Goal: Task Accomplishment & Management: Manage account settings

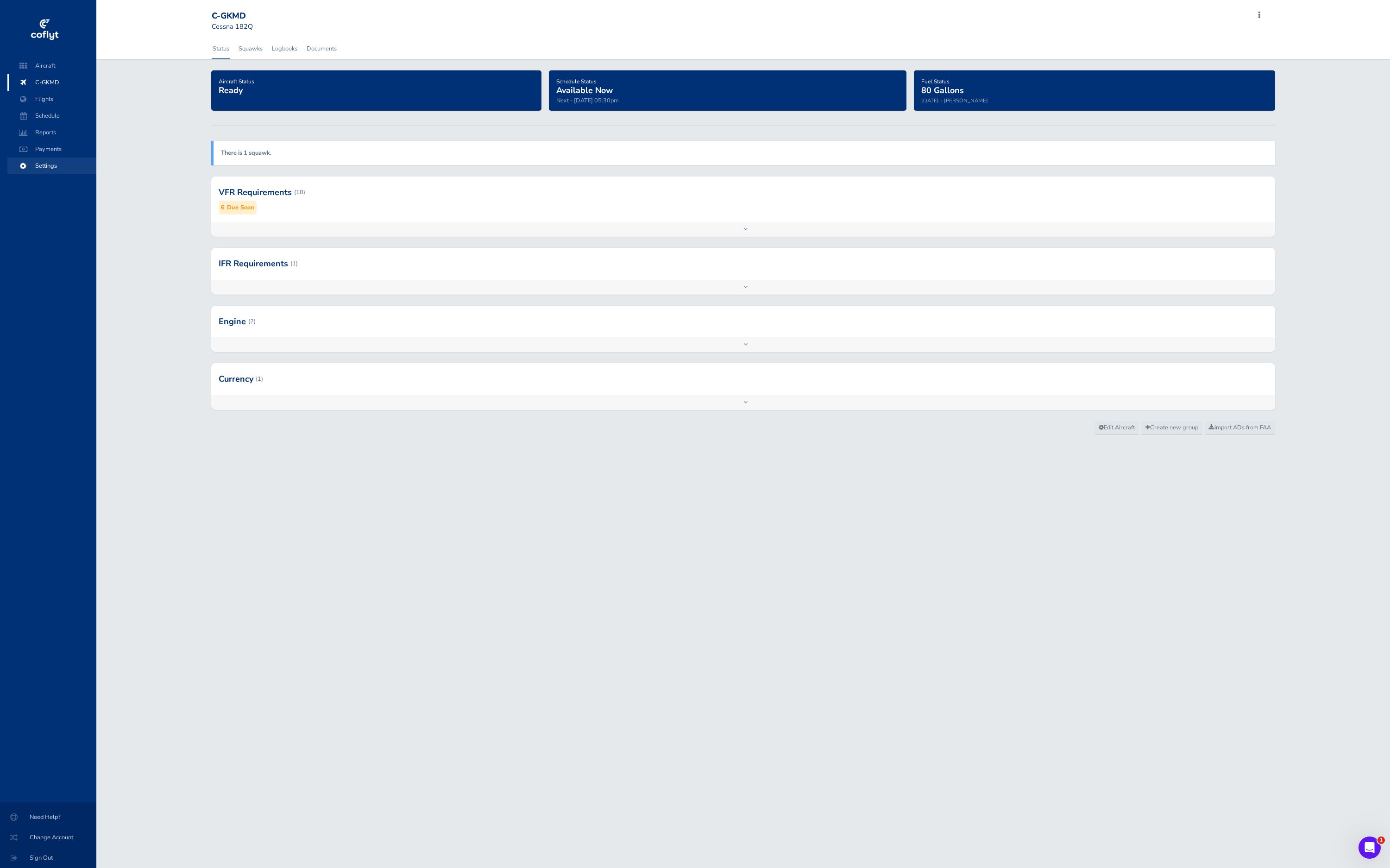
click at [56, 159] on span "Settings" at bounding box center [52, 166] width 70 height 17
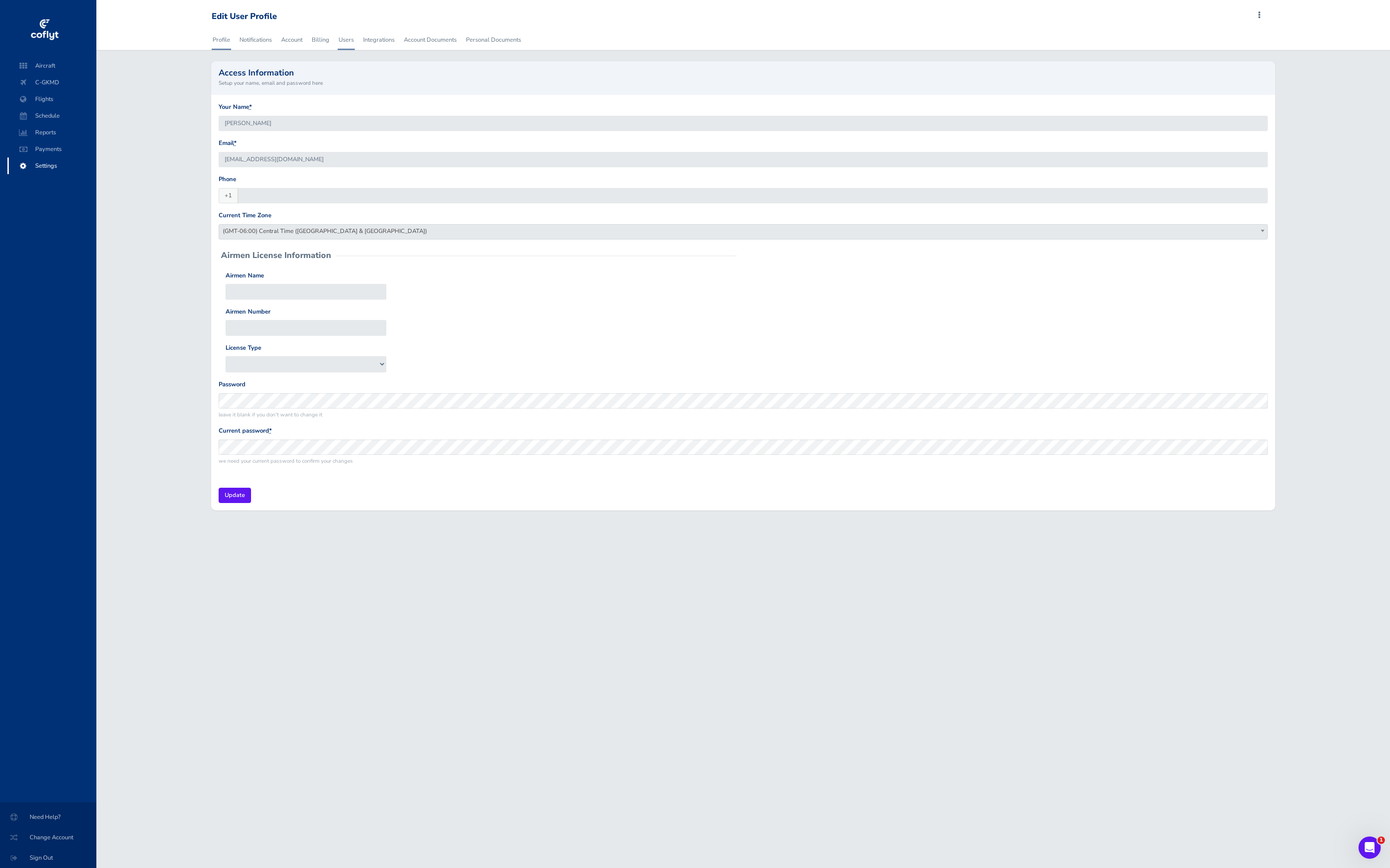
click at [355, 39] on link "Users" at bounding box center [346, 40] width 17 height 20
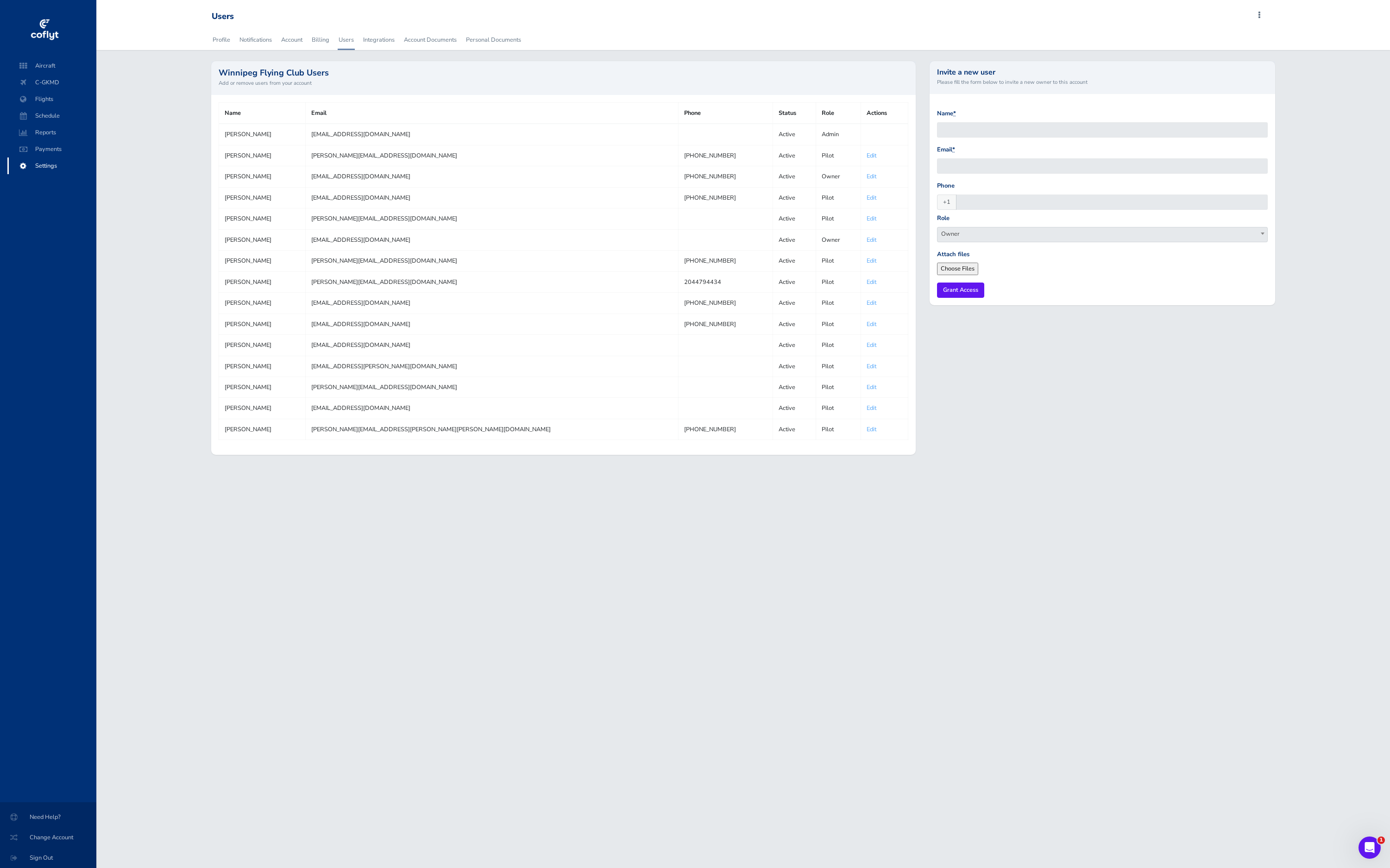
click at [867, 154] on link "Edit" at bounding box center [871, 155] width 10 height 8
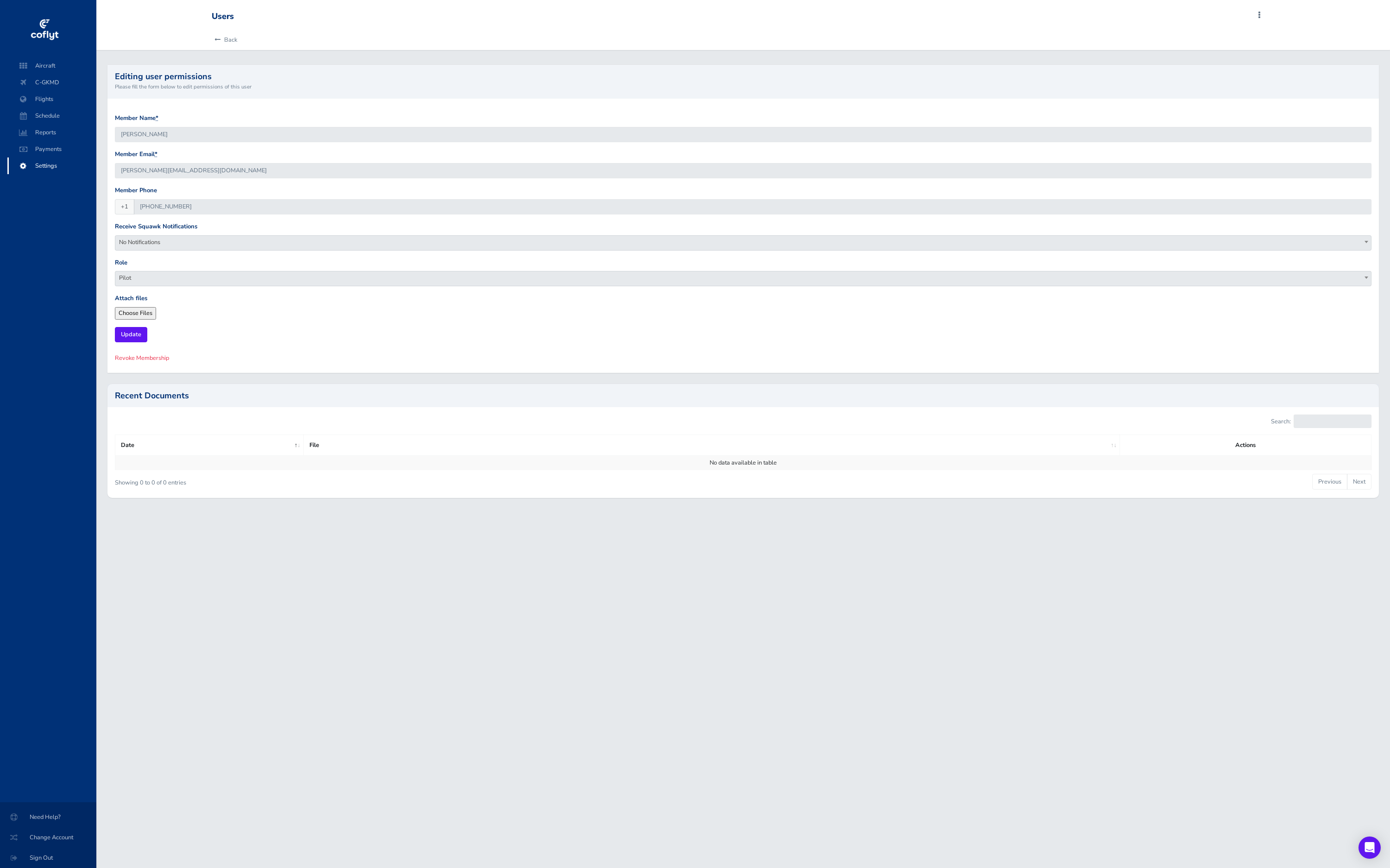
click at [162, 356] on span "Revoke Membership" at bounding box center [142, 358] width 54 height 8
click at [156, 357] on link "Are you sure?" at bounding box center [137, 358] width 45 height 13
